Goal: Task Accomplishment & Management: Manage account settings

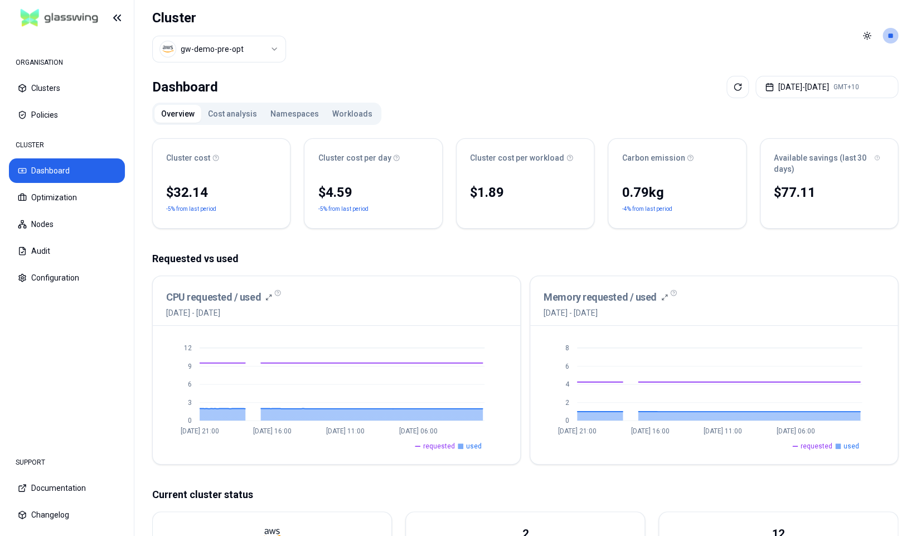
click at [881, 37] on div "Toggle theme **" at bounding box center [878, 36] width 40 height 18
click at [888, 36] on html "ORGANISATION Clusters Policies CLUSTER Dashboard Optimization Nodes Audit Confi…" at bounding box center [458, 268] width 916 height 536
click at [839, 112] on div "Logout" at bounding box center [835, 116] width 119 height 18
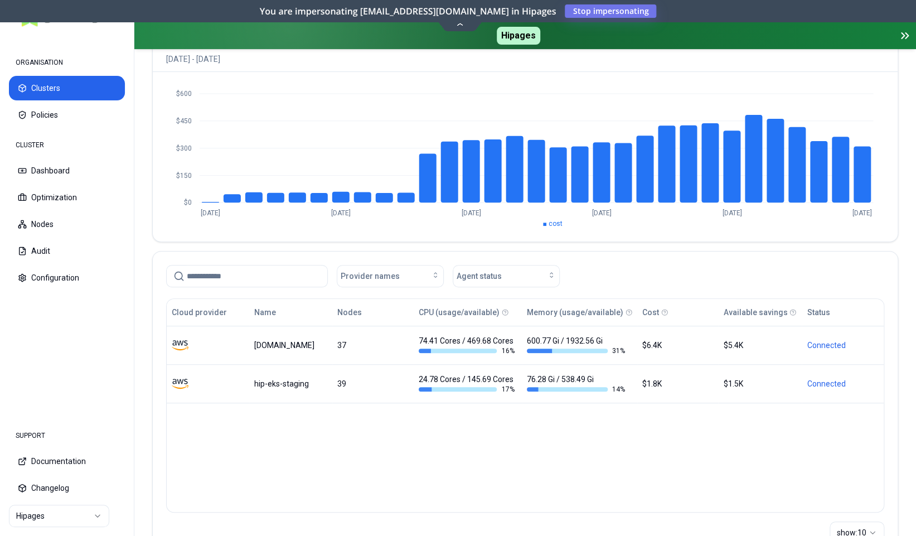
scroll to position [155, 0]
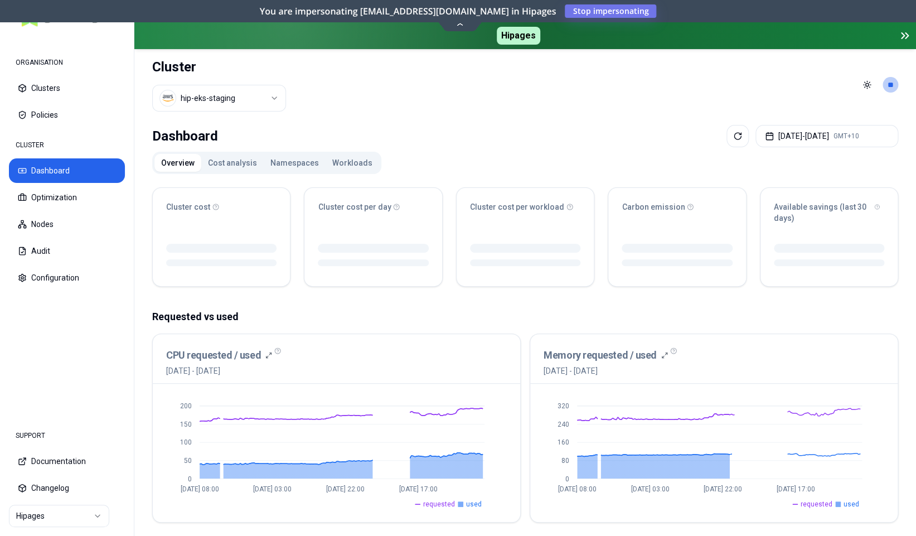
click at [283, 105] on html "ORGANISATION Clusters Policies CLUSTER Dashboard Optimization Nodes Audit Confi…" at bounding box center [458, 268] width 916 height 536
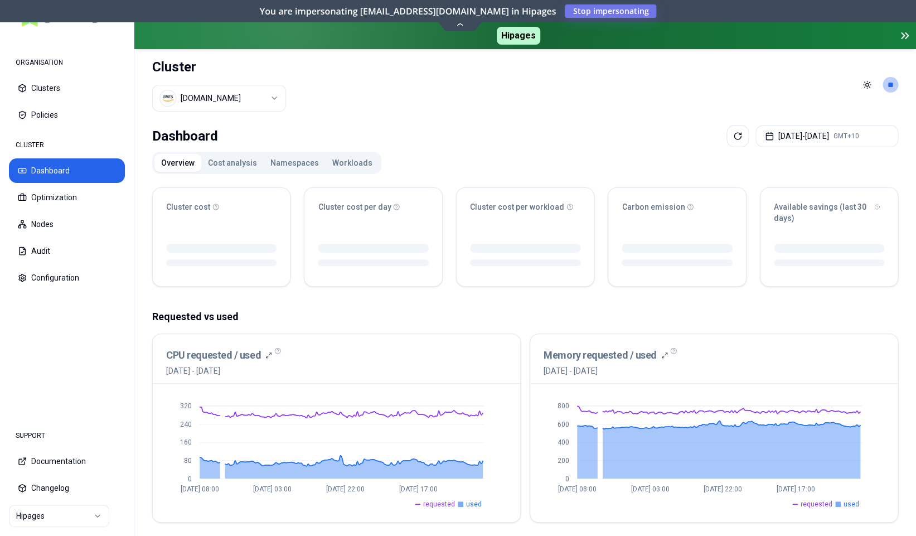
click at [278, 95] on html "ORGANISATION Clusters Policies CLUSTER Dashboard Optimization Nodes Audit Confi…" at bounding box center [458, 268] width 916 height 536
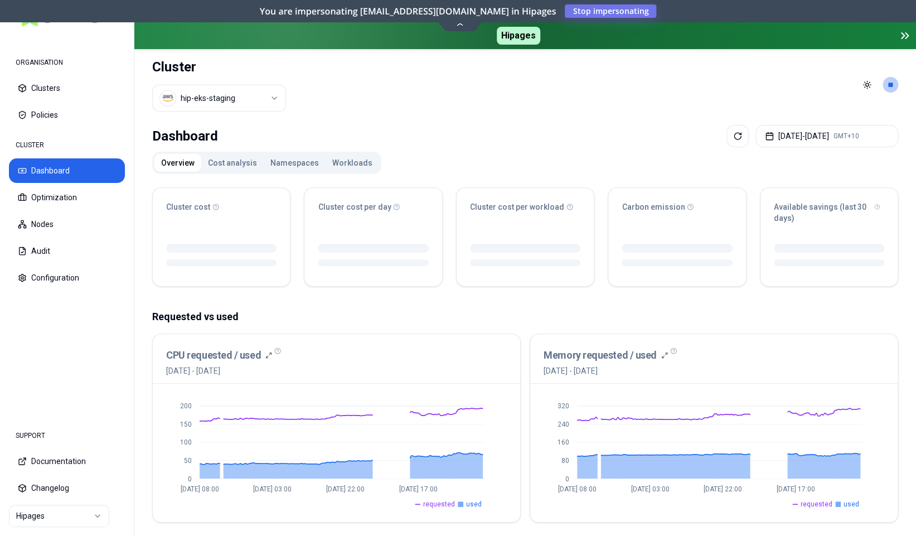
click at [272, 96] on html "ORGANISATION Clusters Policies CLUSTER Dashboard Optimization Nodes Audit Confi…" at bounding box center [458, 268] width 916 height 536
